Goal: Navigation & Orientation: Find specific page/section

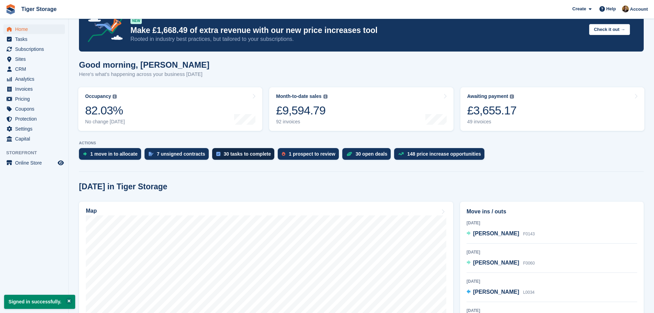
scroll to position [69, 0]
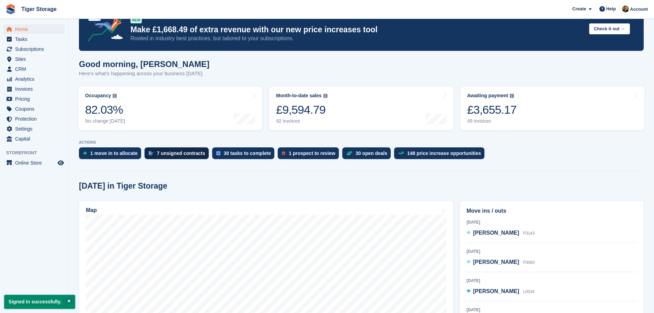
click at [194, 154] on div "7 unsigned contracts" at bounding box center [181, 152] width 48 height 5
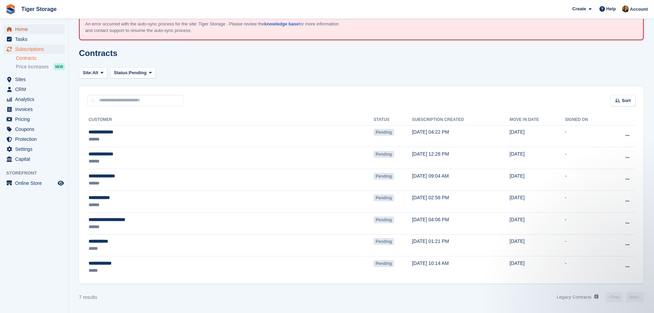
click at [31, 34] on span "Home" at bounding box center [35, 29] width 41 height 10
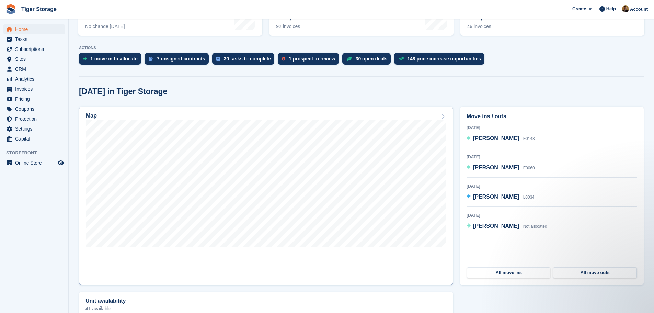
scroll to position [172, 0]
